Goal: Information Seeking & Learning: Learn about a topic

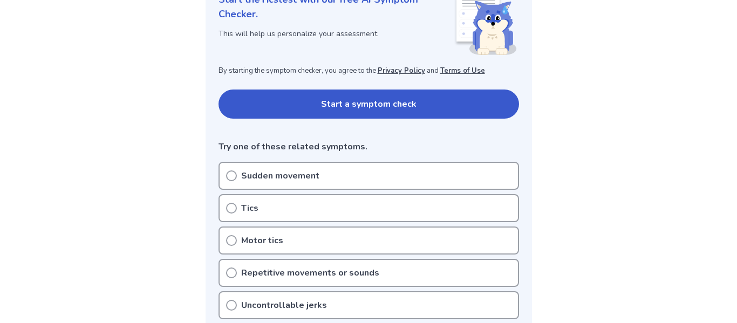
click at [357, 169] on div "Sudden movement" at bounding box center [369, 176] width 301 height 28
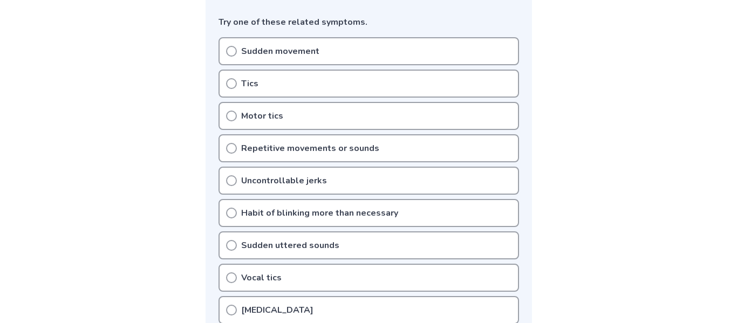
scroll to position [286, 0]
click at [322, 182] on div "Uncontrollable jerks" at bounding box center [369, 181] width 301 height 28
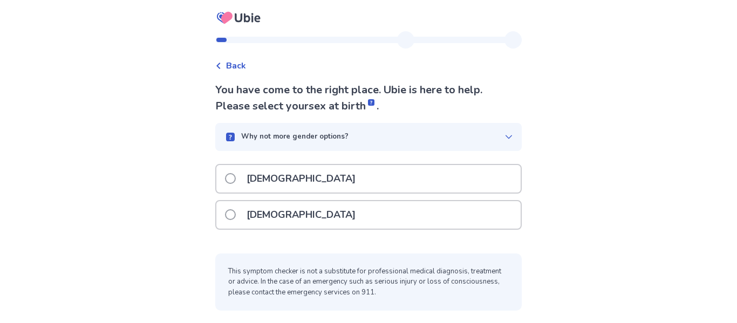
click at [324, 215] on div "Female" at bounding box center [368, 215] width 304 height 28
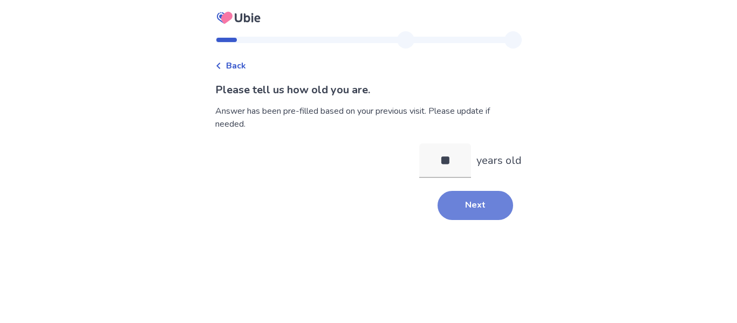
click at [462, 214] on button "Next" at bounding box center [476, 205] width 76 height 29
